Goal: Find specific page/section: Find specific page/section

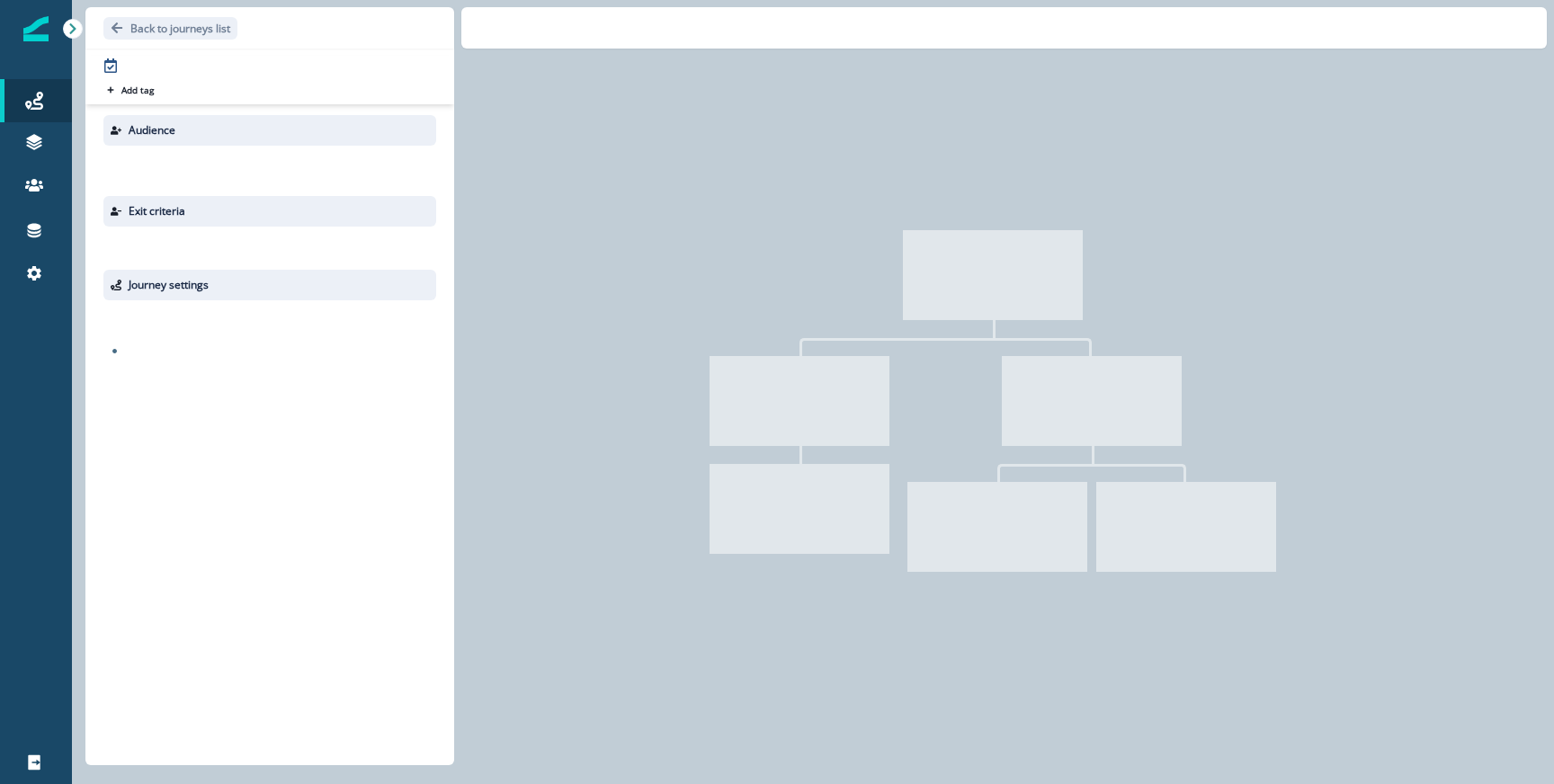
click at [213, 26] on p "Back to journeys list" at bounding box center [179, 29] width 100 height 16
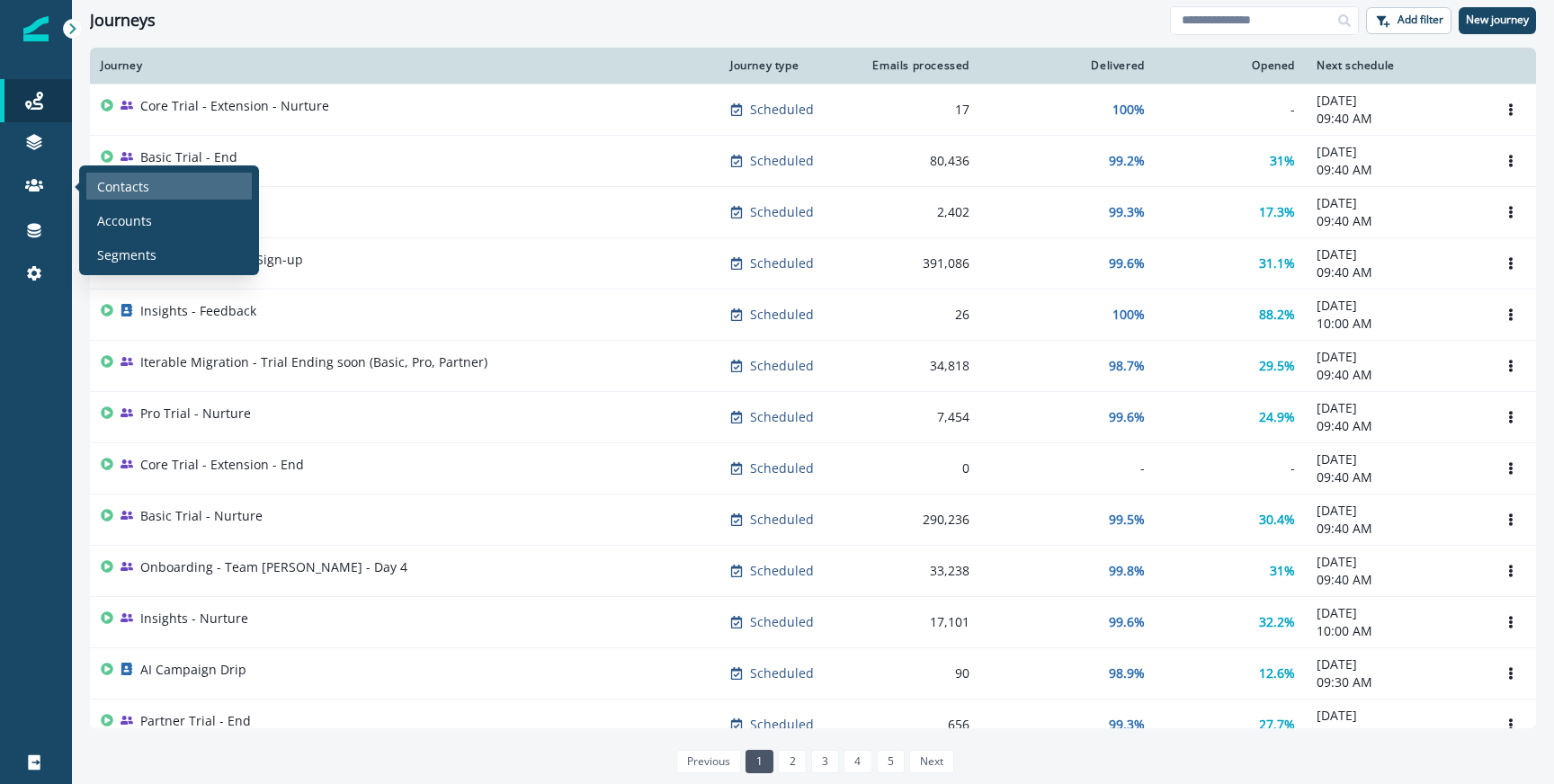
click at [92, 179] on div "Contacts" at bounding box center [169, 185] width 166 height 27
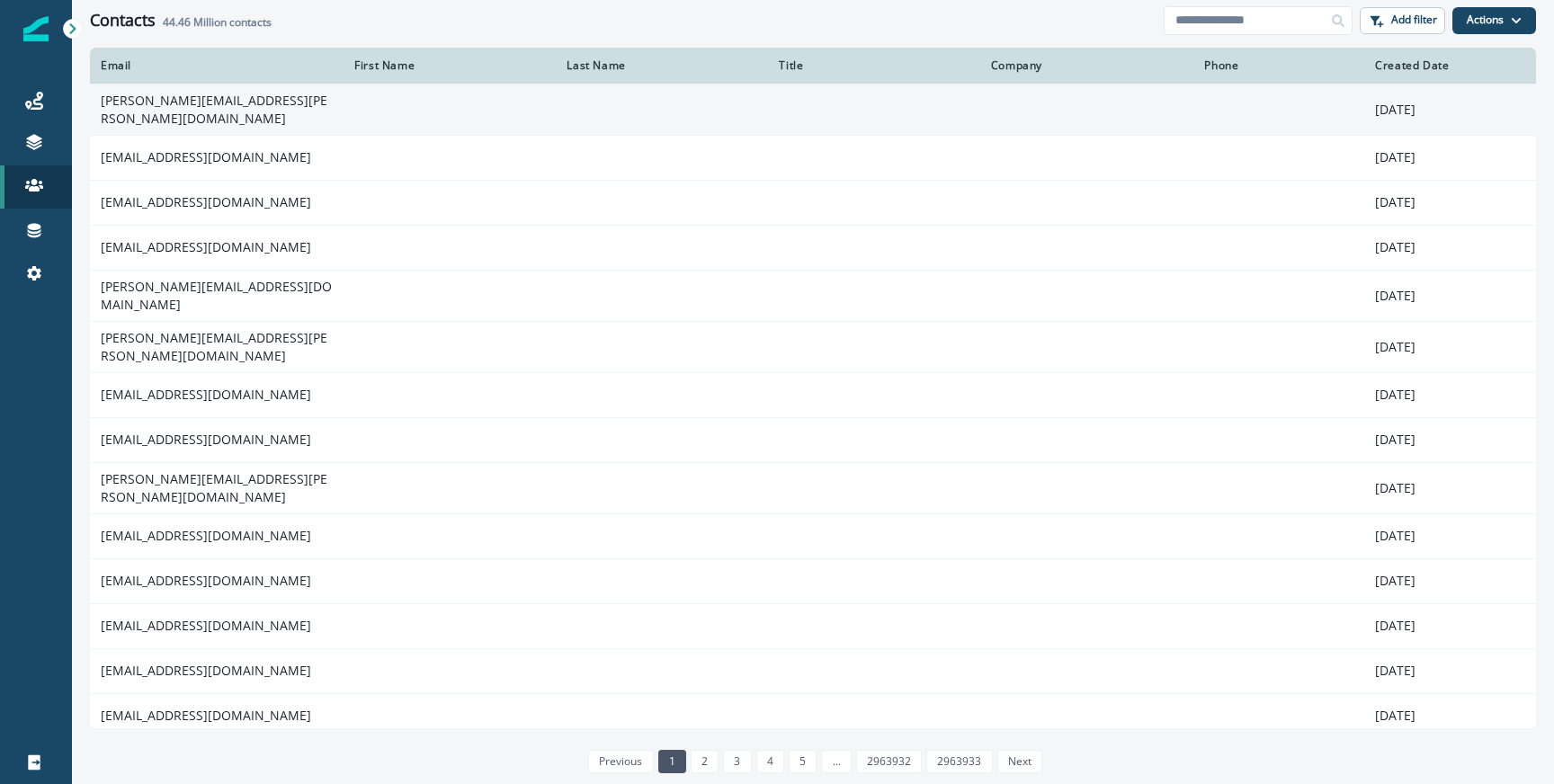
click at [266, 93] on td "[PERSON_NAME][EMAIL_ADDRESS][PERSON_NAME][DOMAIN_NAME]" at bounding box center [216, 109] width 253 height 51
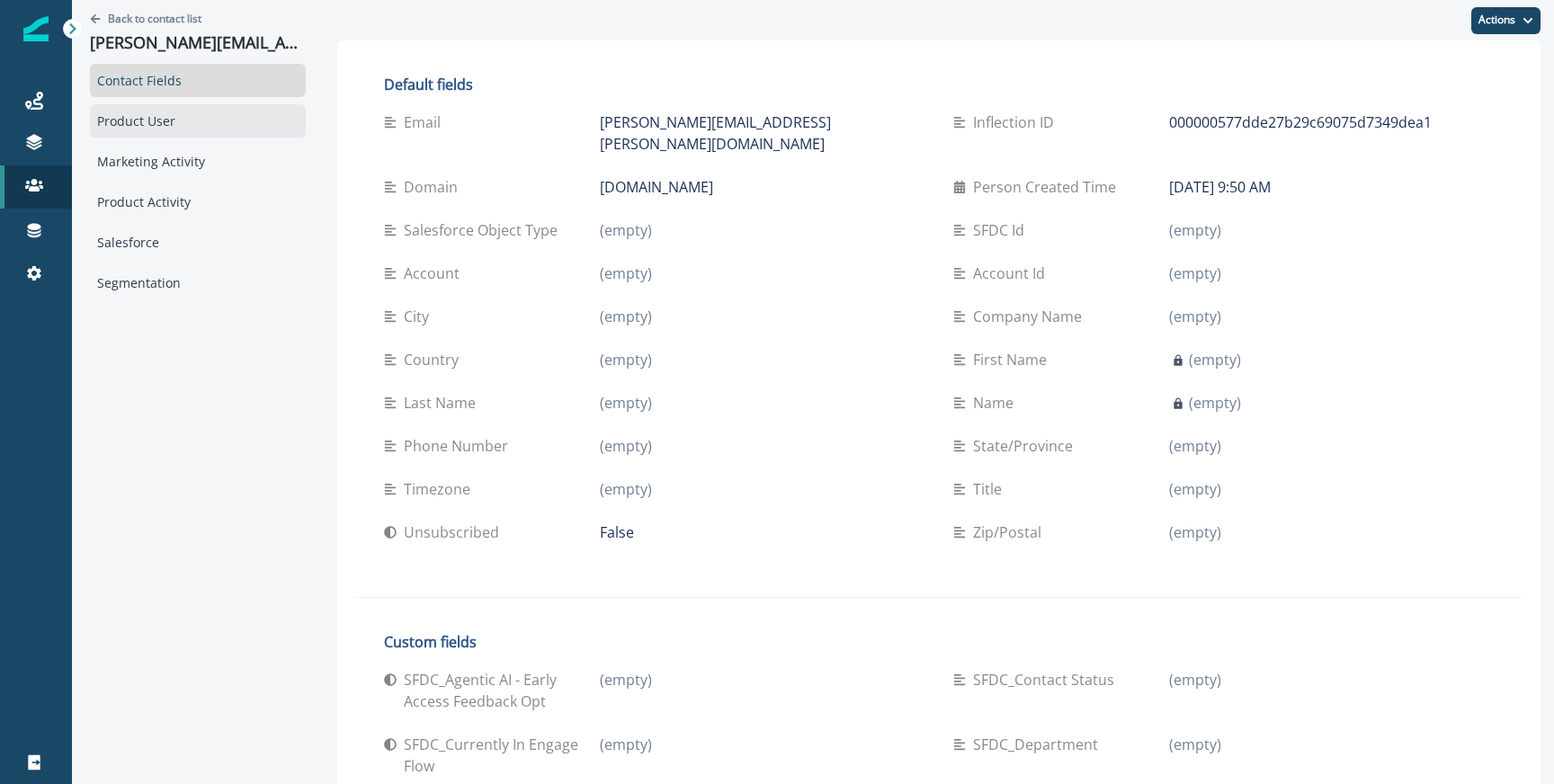
click at [202, 122] on div "Product User" at bounding box center [197, 121] width 216 height 33
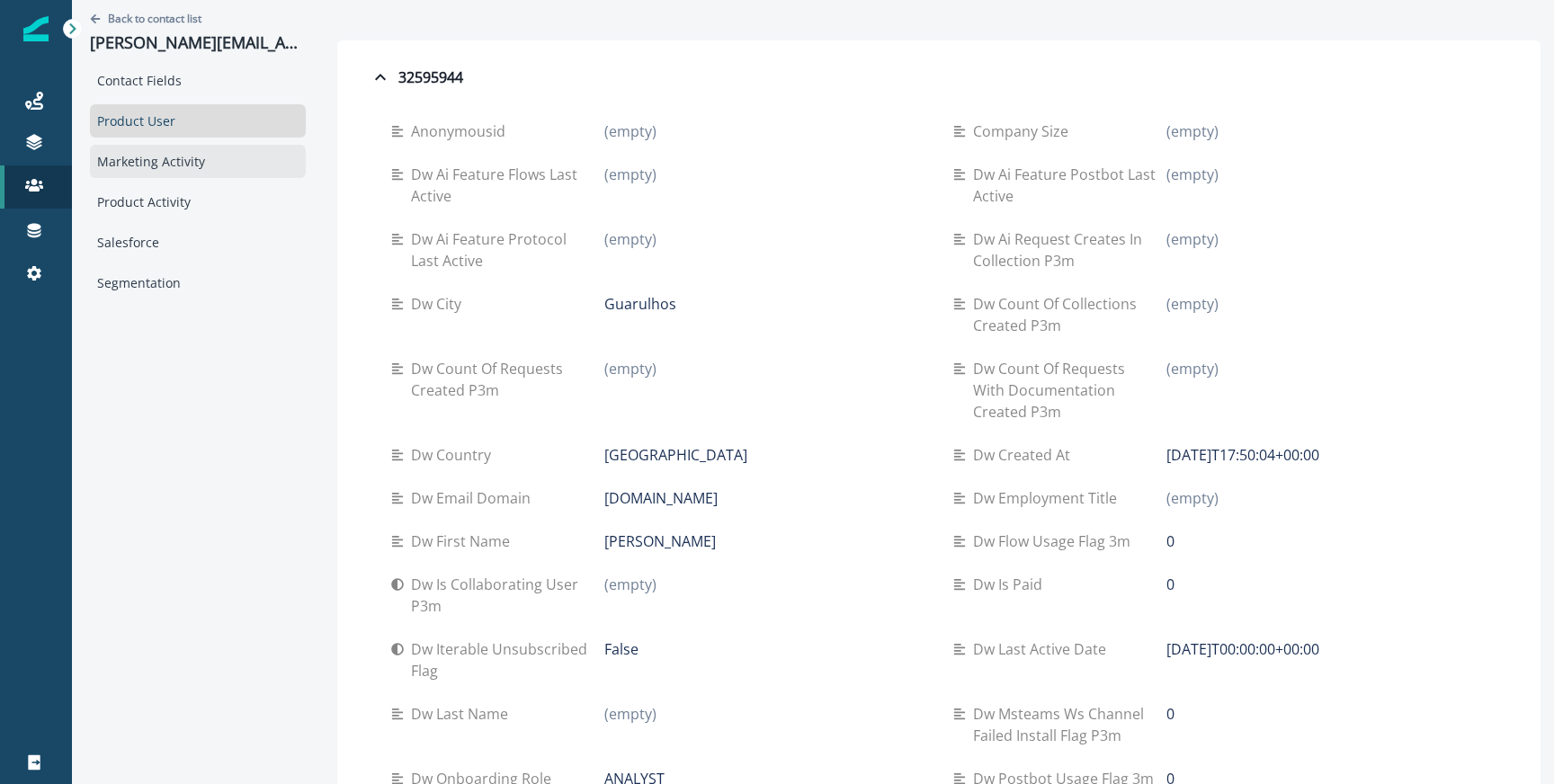
click at [230, 164] on div "Marketing Activity" at bounding box center [197, 162] width 216 height 33
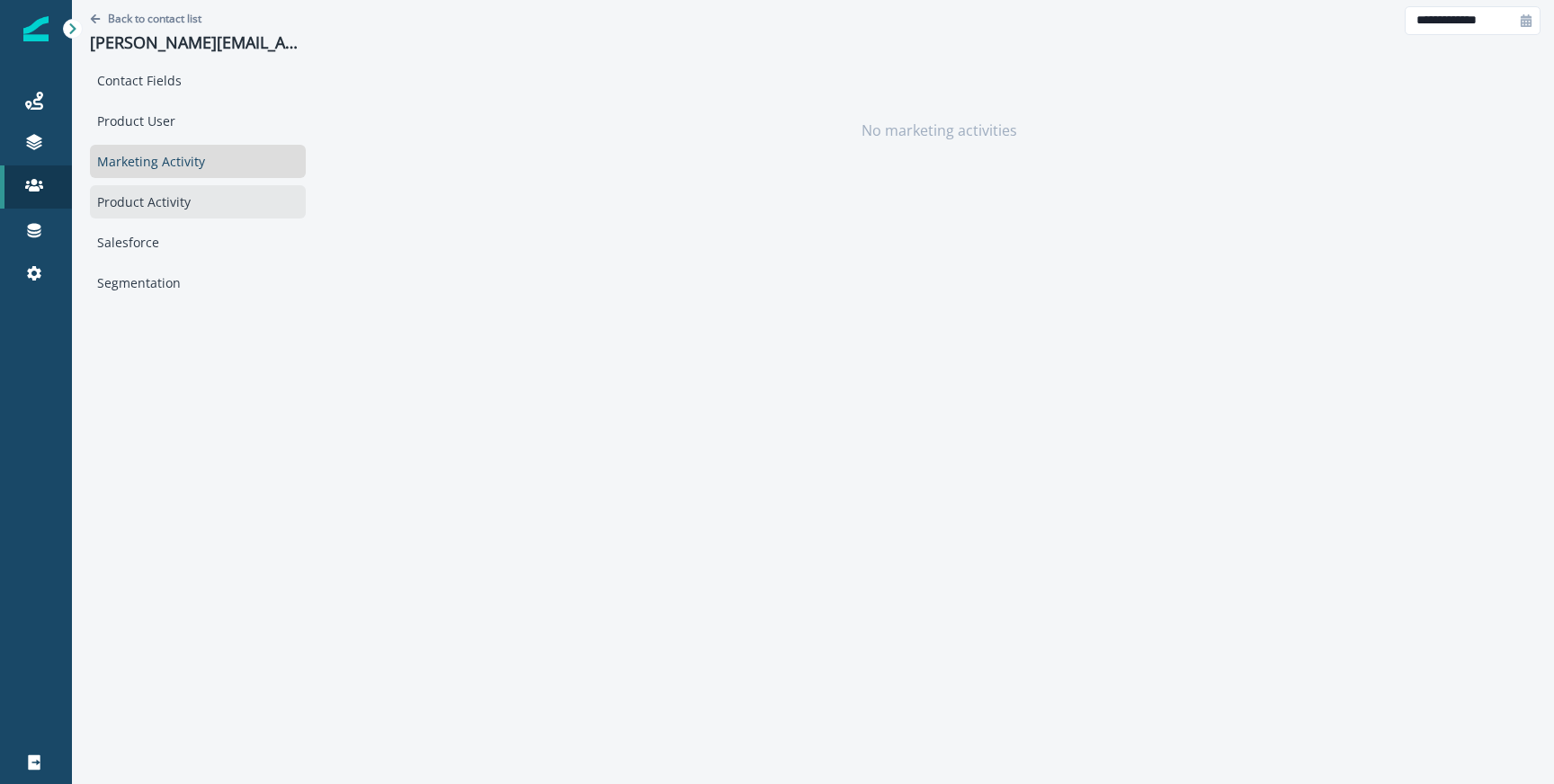
click at [202, 200] on div "Product Activity" at bounding box center [197, 202] width 216 height 33
